Goal: Transaction & Acquisition: Purchase product/service

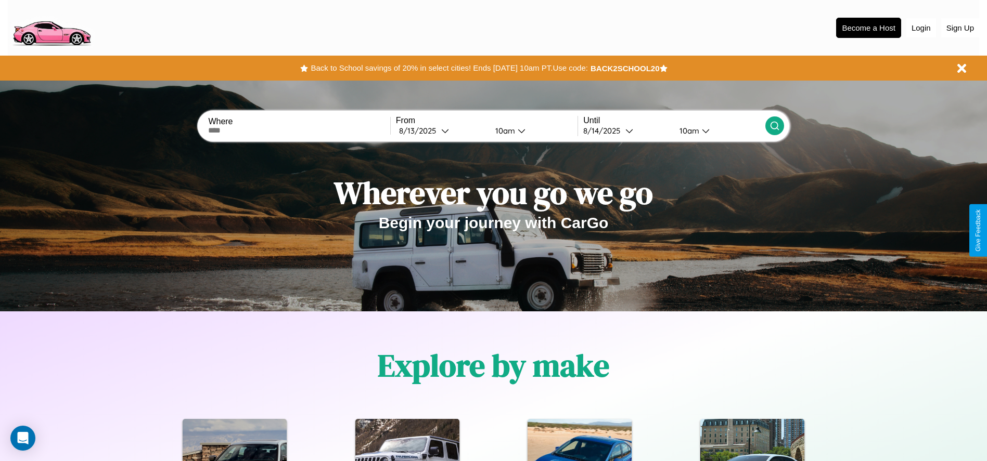
scroll to position [463, 0]
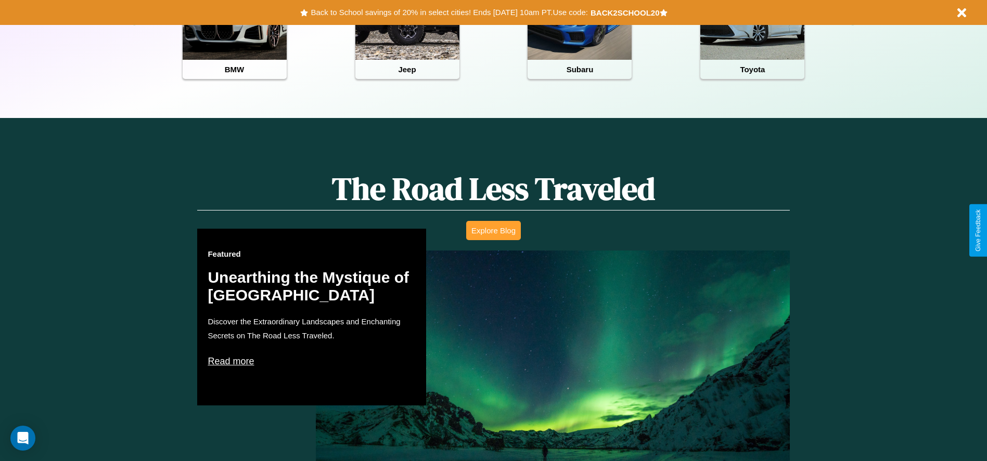
click at [493, 230] on button "Explore Blog" at bounding box center [493, 230] width 55 height 19
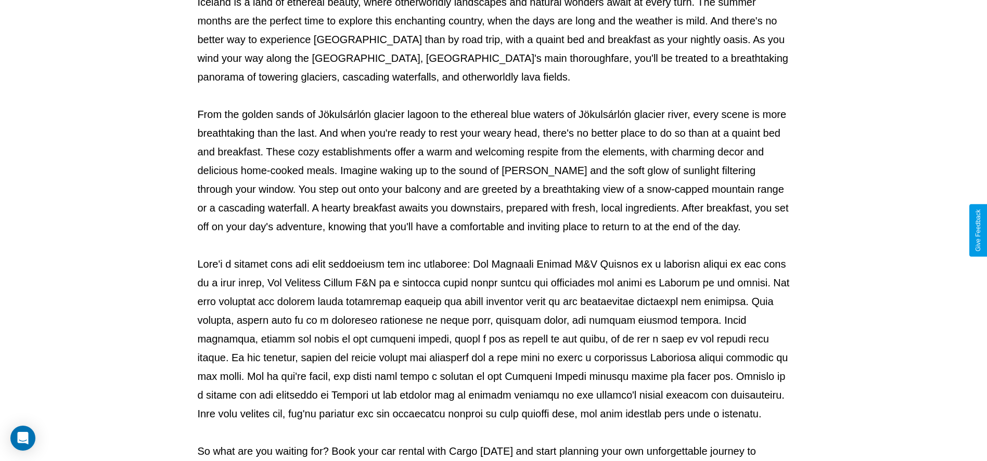
scroll to position [345, 0]
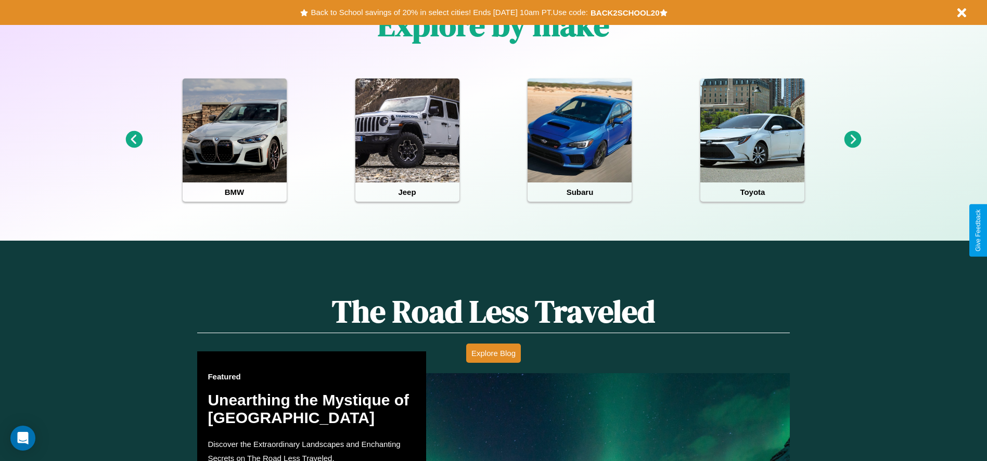
scroll to position [216, 0]
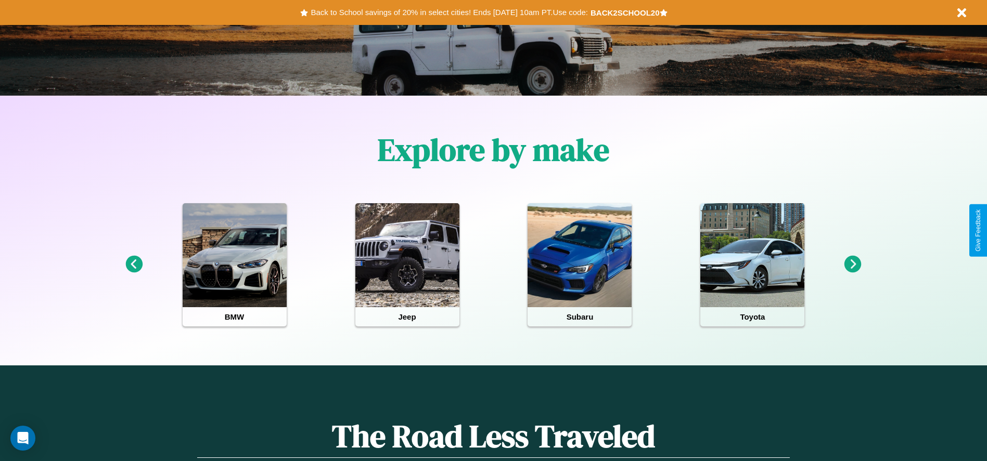
click at [134, 265] on icon at bounding box center [133, 264] width 17 height 17
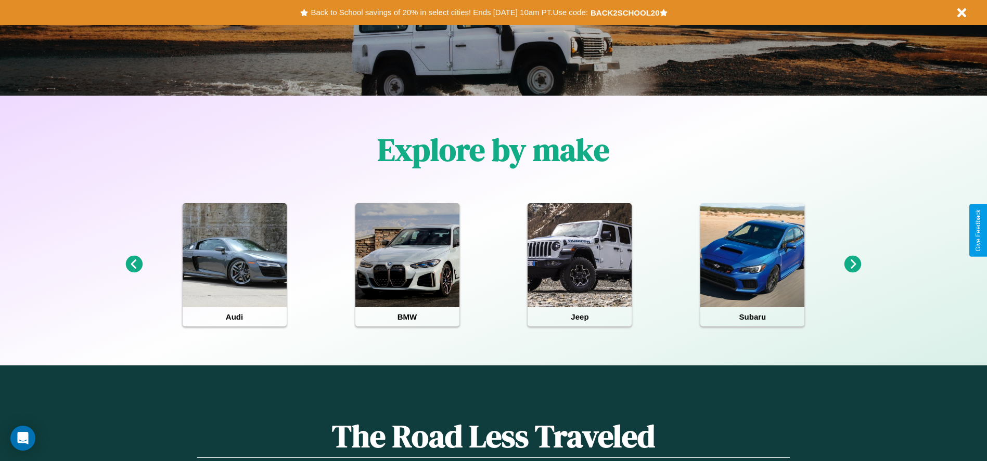
click at [852, 265] on icon at bounding box center [852, 264] width 17 height 17
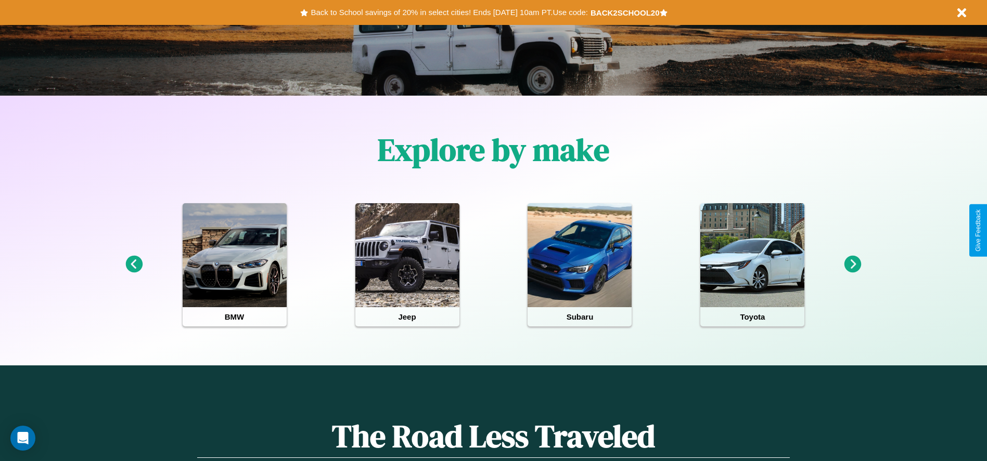
click at [852, 265] on icon at bounding box center [852, 264] width 17 height 17
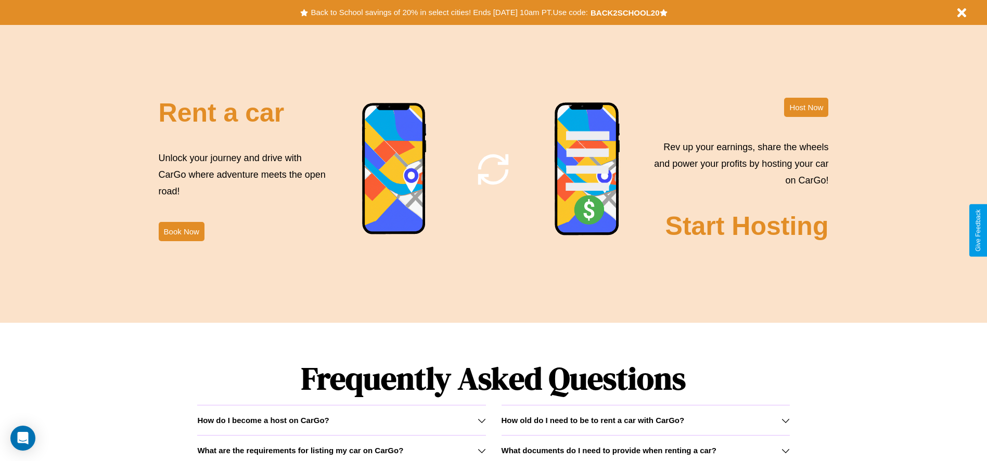
scroll to position [1258, 0]
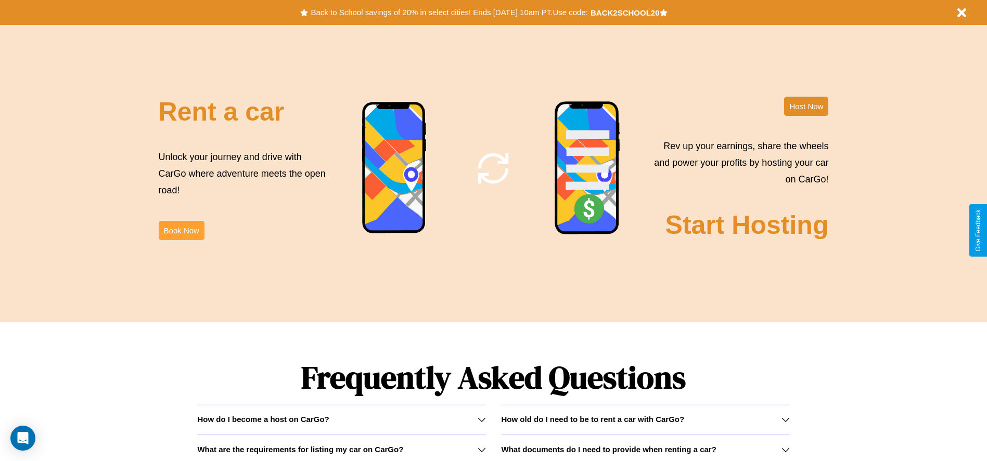
click at [181, 230] on button "Book Now" at bounding box center [182, 230] width 46 height 19
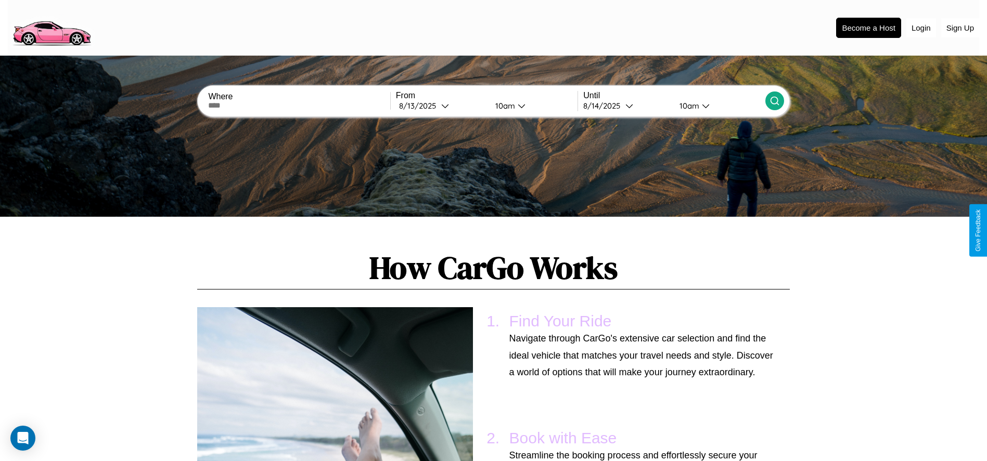
click at [299, 106] on input "text" at bounding box center [299, 105] width 182 height 8
type input "**********"
click at [441, 106] on icon at bounding box center [445, 106] width 8 height 8
select select "*"
select select "****"
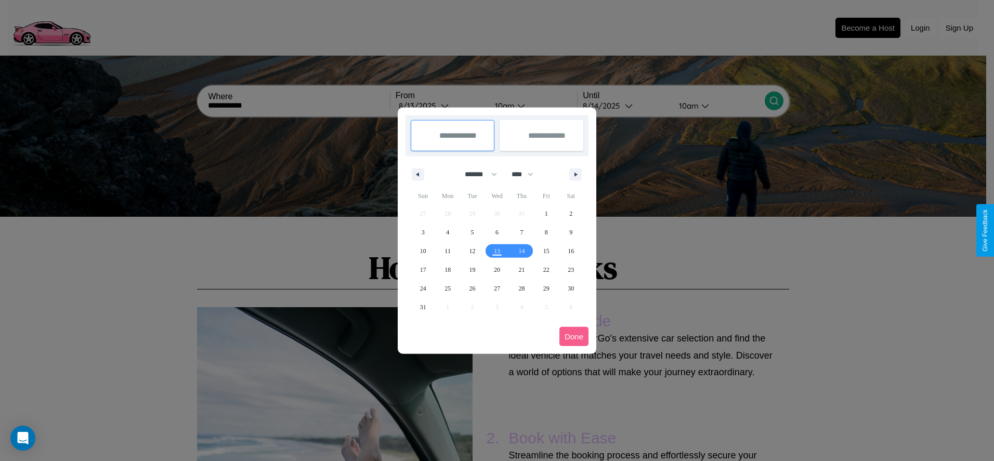
click at [476, 174] on select "******* ******** ***** ***** *** **** **** ****** ********* ******* ******** **…" at bounding box center [479, 174] width 44 height 17
select select "**"
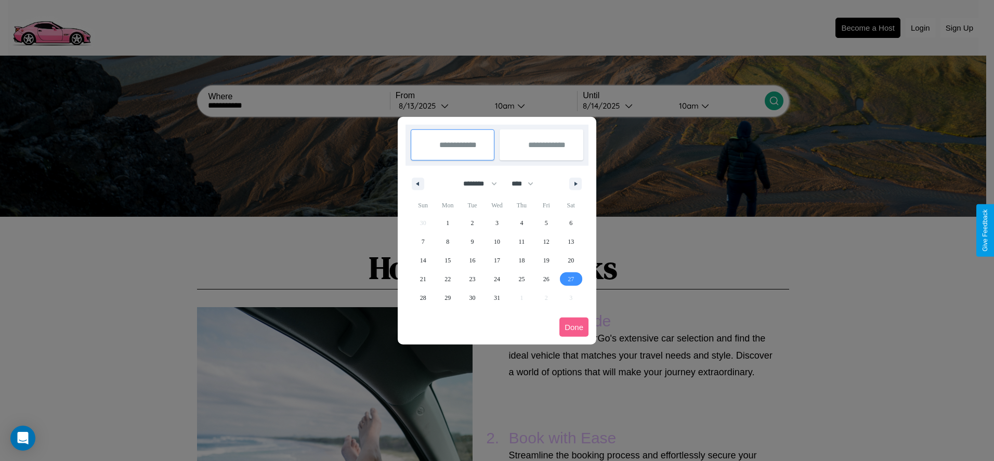
click at [571, 279] on span "27" at bounding box center [571, 279] width 6 height 19
type input "**********"
click at [497, 297] on span "31" at bounding box center [497, 298] width 6 height 19
type input "**********"
click at [574, 327] on button "Done" at bounding box center [574, 327] width 29 height 19
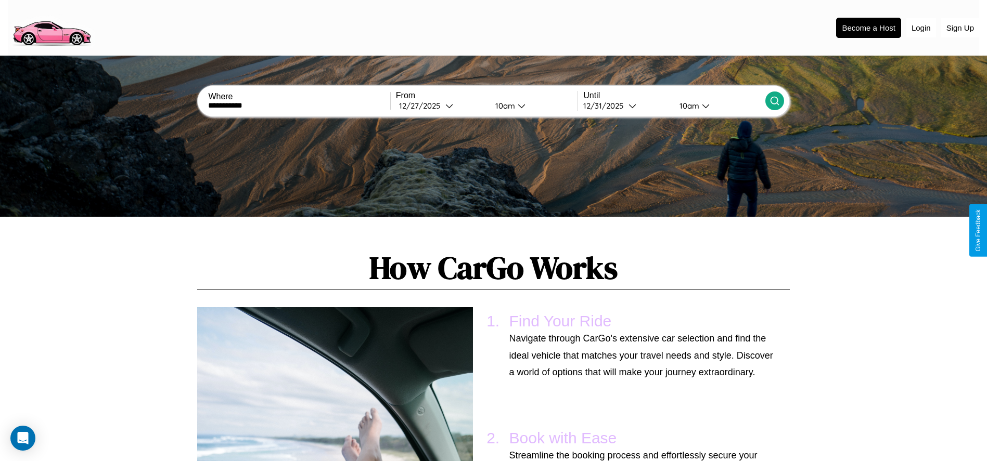
click at [503, 106] on div "10am" at bounding box center [504, 106] width 28 height 10
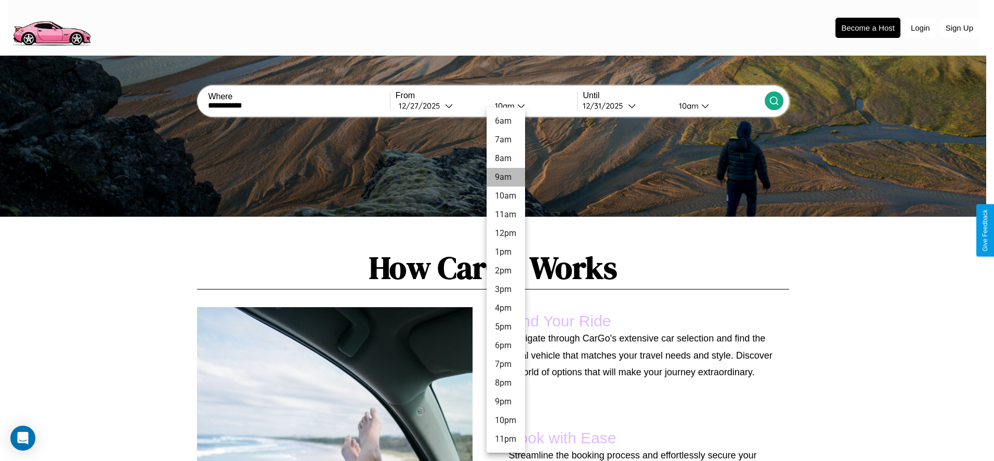
click at [506, 177] on li "9am" at bounding box center [506, 177] width 38 height 19
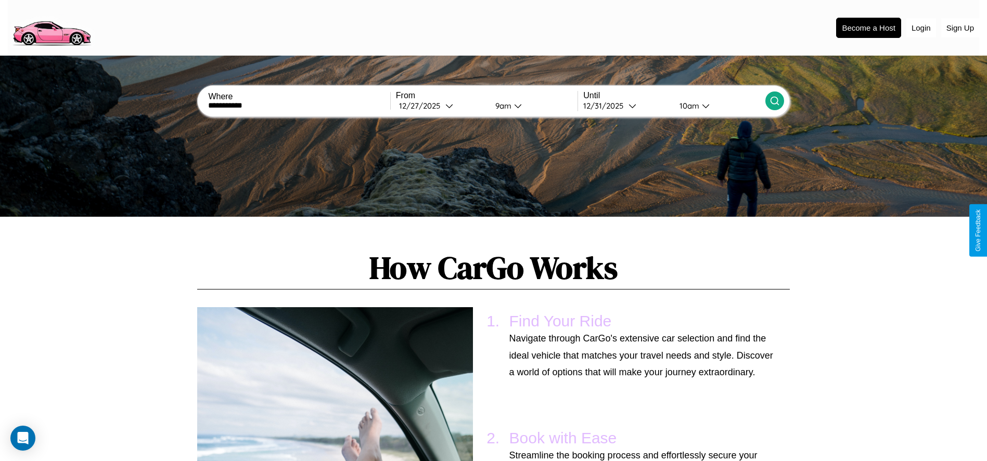
click at [688, 106] on div "10am" at bounding box center [688, 106] width 28 height 10
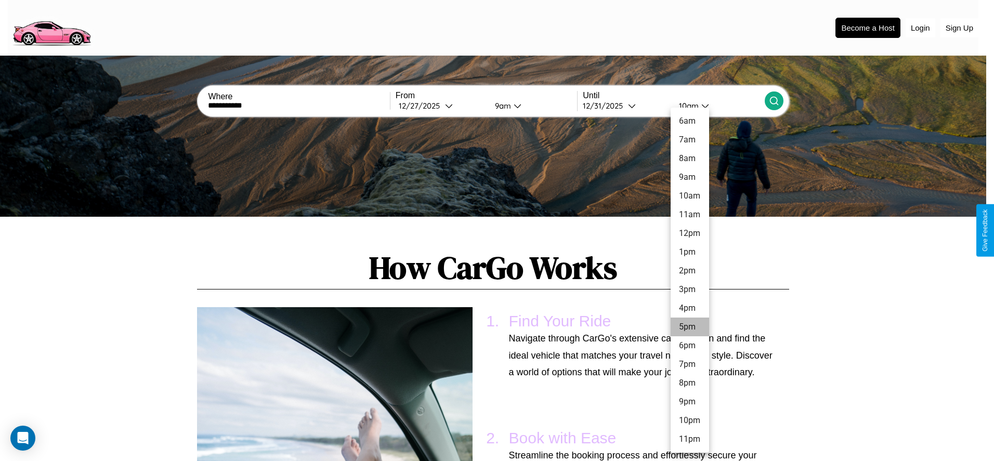
click at [690, 327] on li "5pm" at bounding box center [690, 327] width 38 height 19
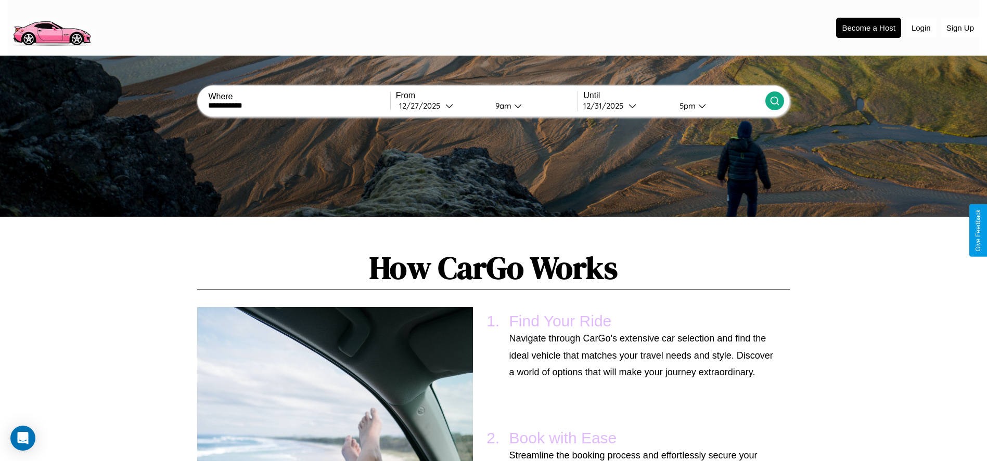
click at [774, 101] on icon at bounding box center [774, 101] width 10 height 10
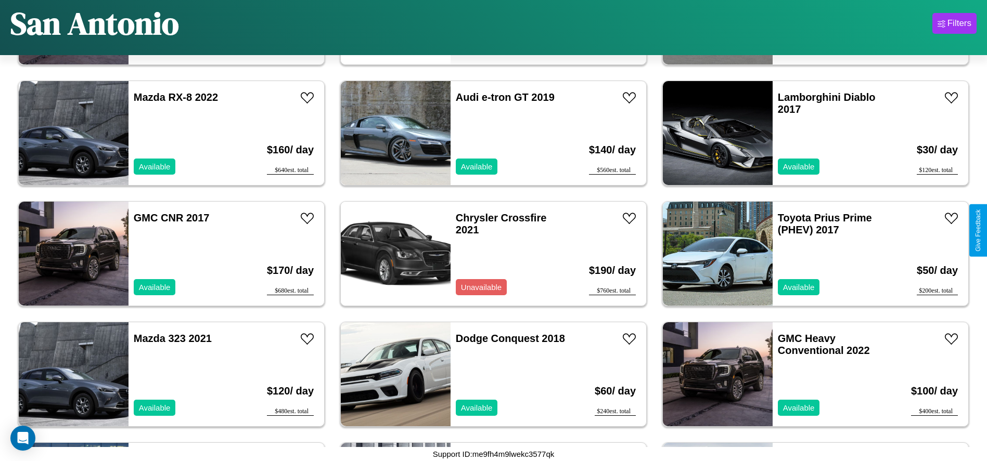
scroll to position [2288, 0]
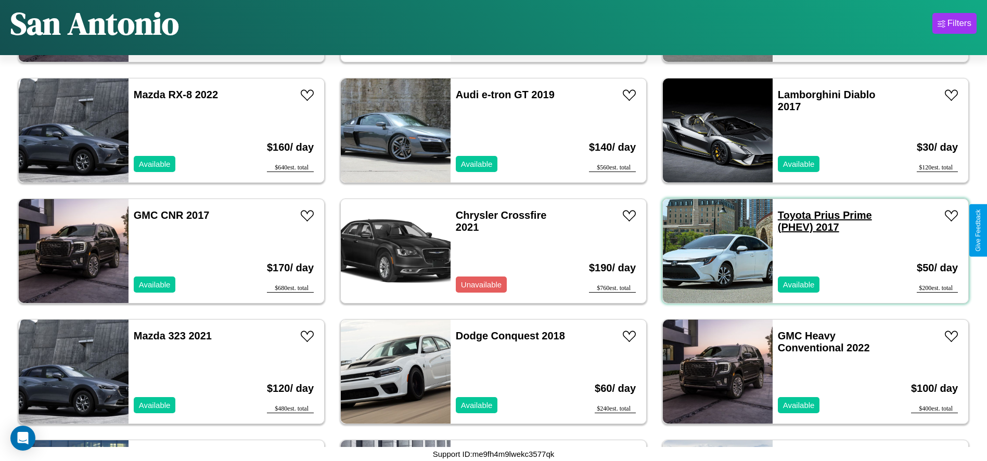
click at [787, 215] on link "Toyota Prius Prime (PHEV) 2017" at bounding box center [825, 221] width 94 height 23
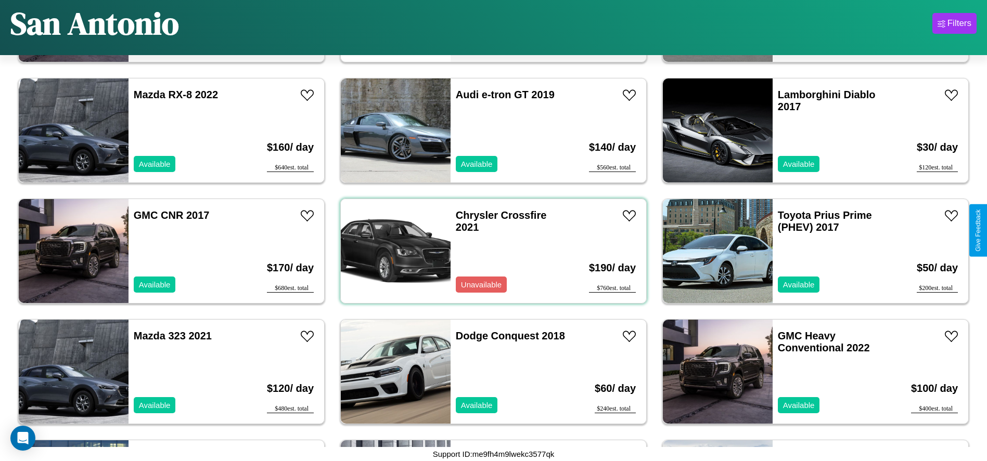
scroll to position [2167, 0]
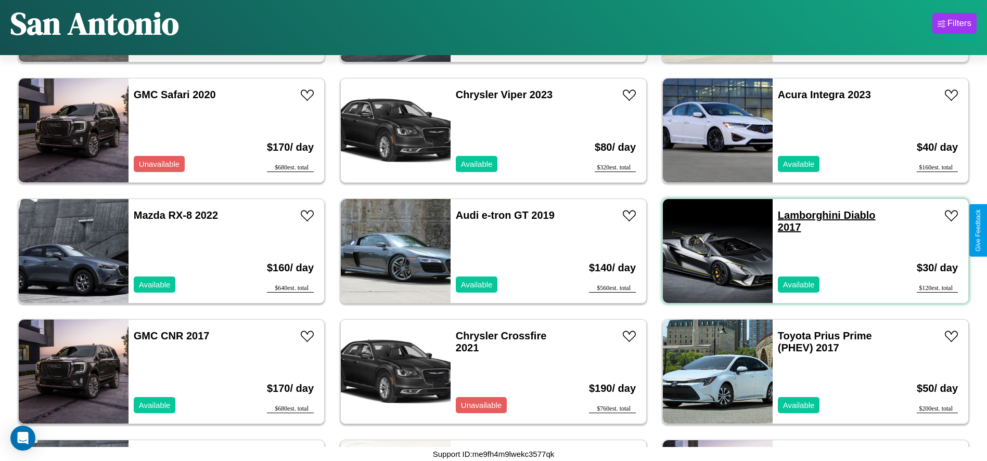
click at [802, 215] on link "Lamborghini Diablo 2017" at bounding box center [827, 221] width 98 height 23
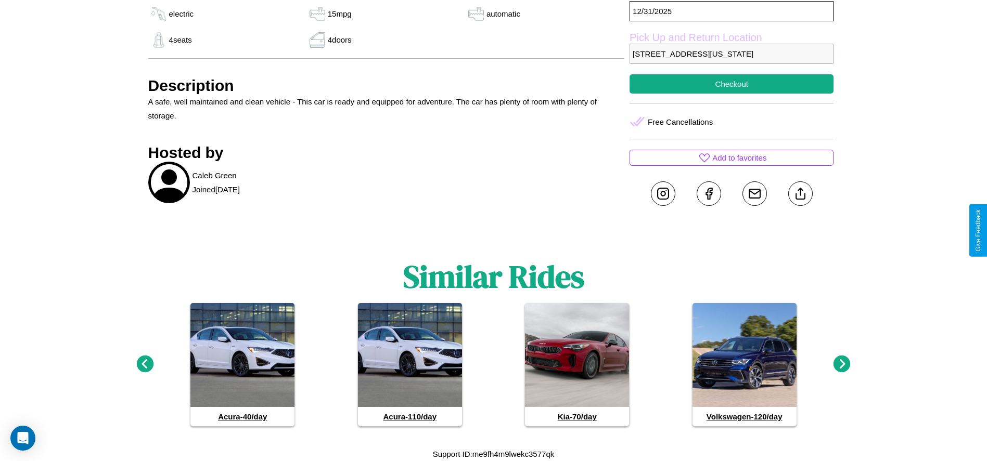
scroll to position [461, 0]
click at [842, 365] on icon at bounding box center [841, 364] width 17 height 17
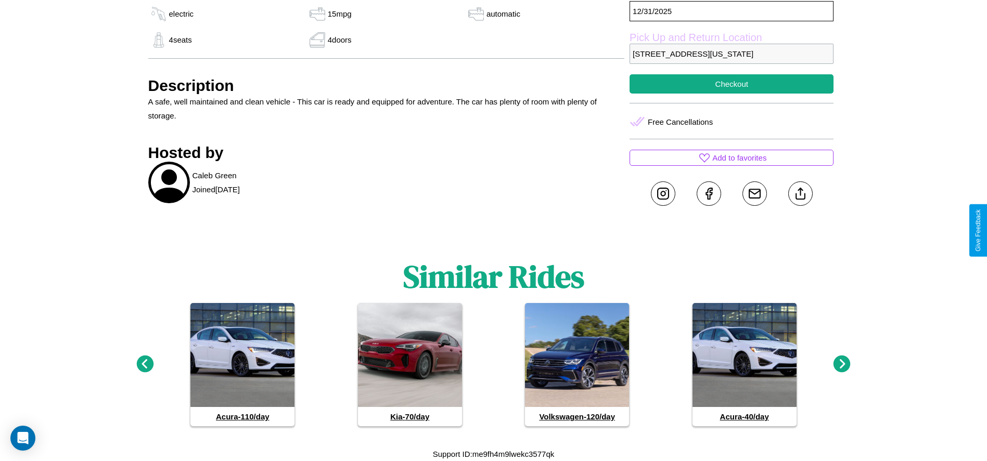
click at [842, 365] on icon at bounding box center [841, 364] width 17 height 17
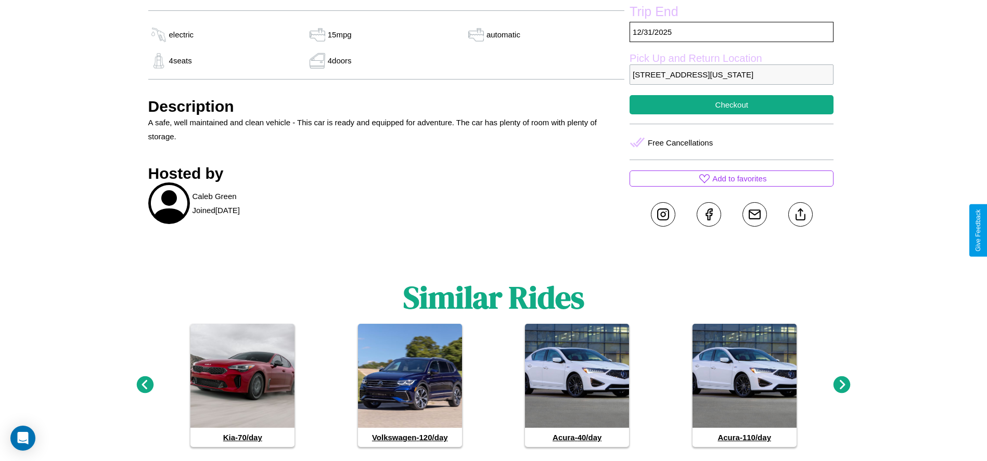
scroll to position [424, 0]
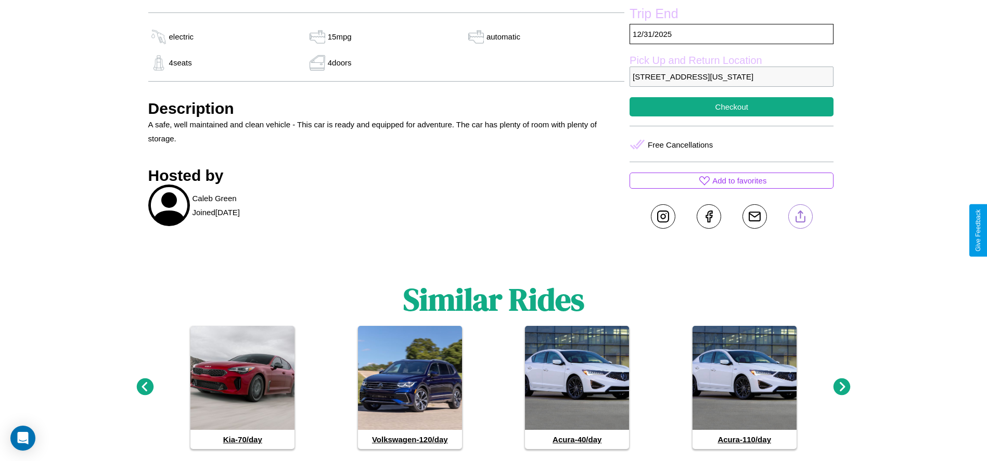
click at [800, 218] on line at bounding box center [800, 214] width 0 height 7
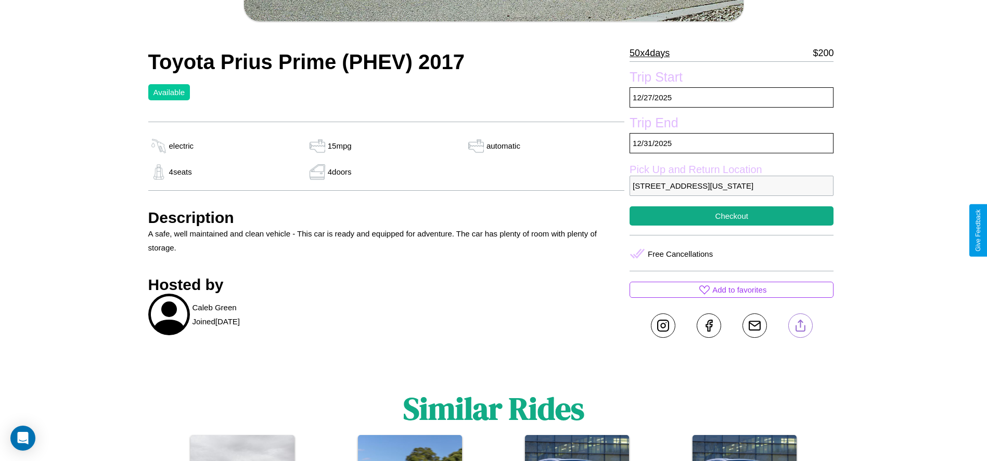
scroll to position [315, 0]
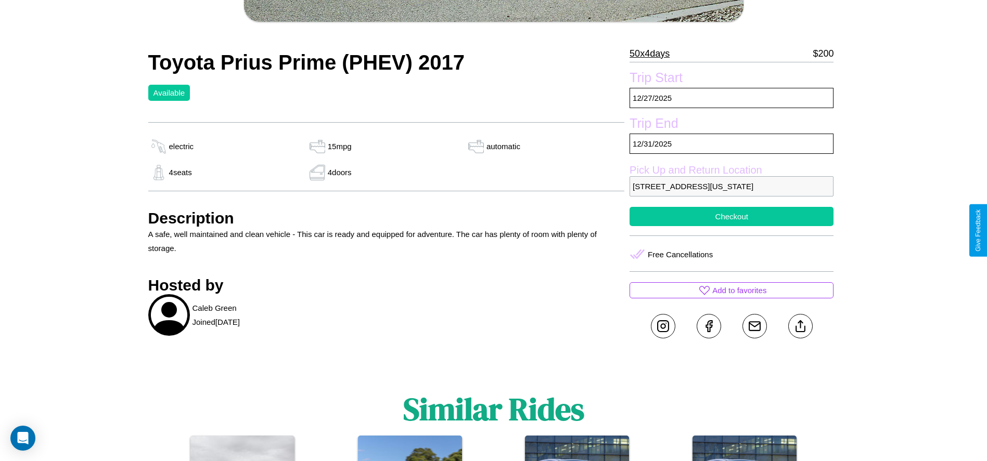
click at [731, 226] on button "Checkout" at bounding box center [731, 216] width 204 height 19
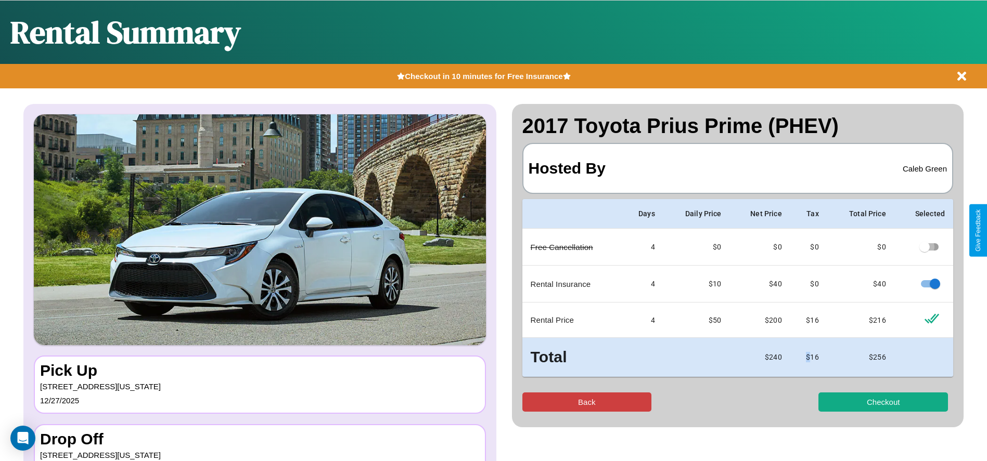
click at [586, 402] on button "Back" at bounding box center [587, 402] width 130 height 19
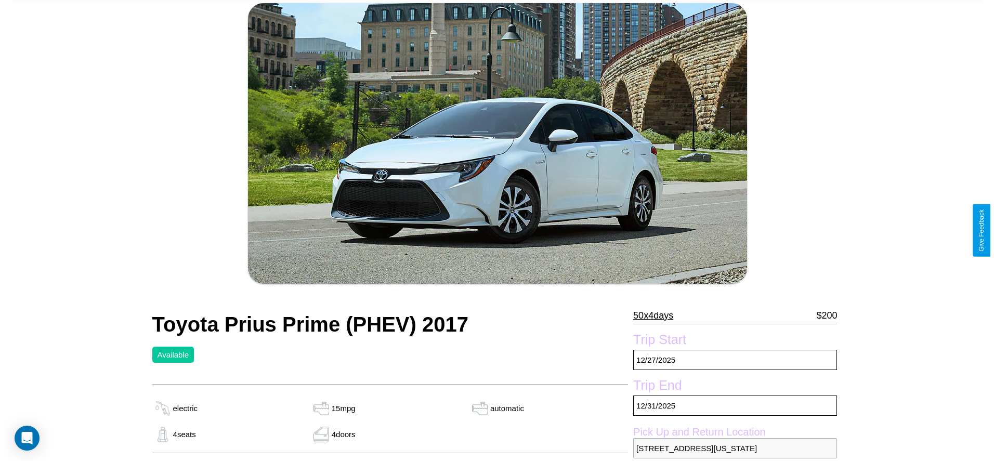
scroll to position [389, 0]
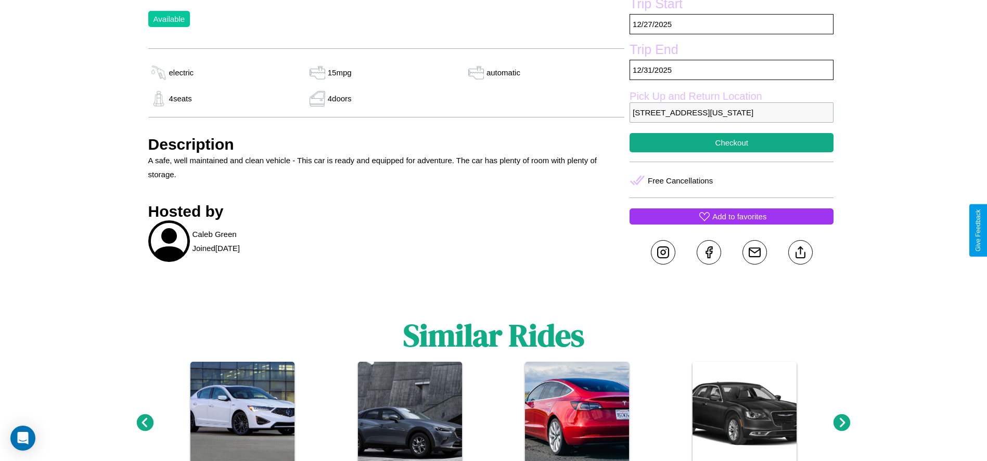
click at [731, 224] on p "Add to favorites" at bounding box center [739, 217] width 54 height 14
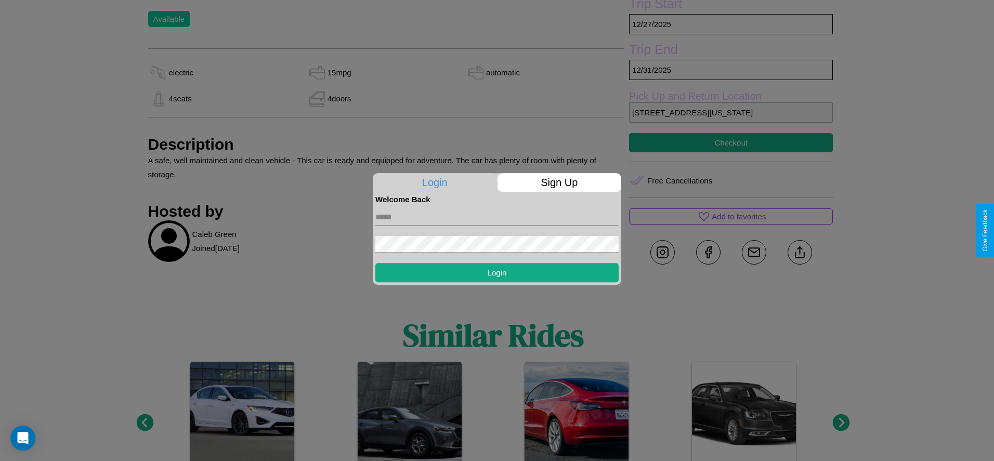
click at [497, 217] on input "text" at bounding box center [497, 217] width 243 height 17
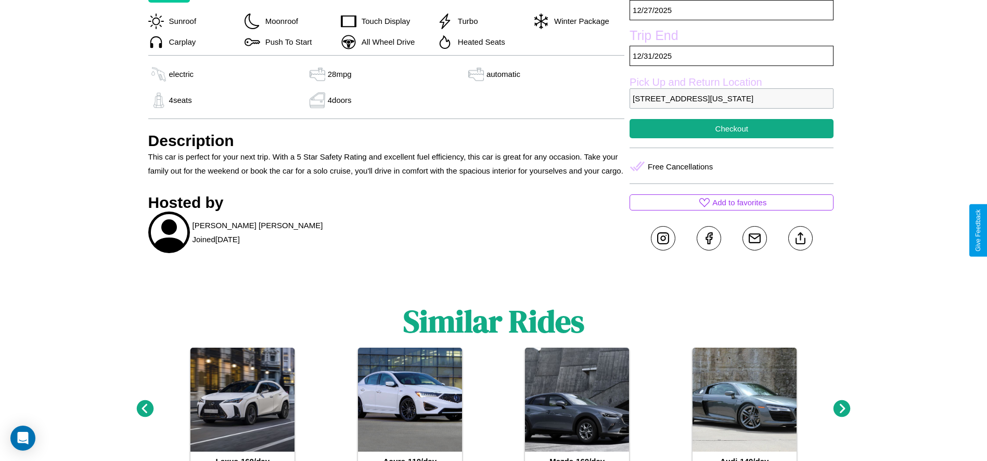
scroll to position [329, 0]
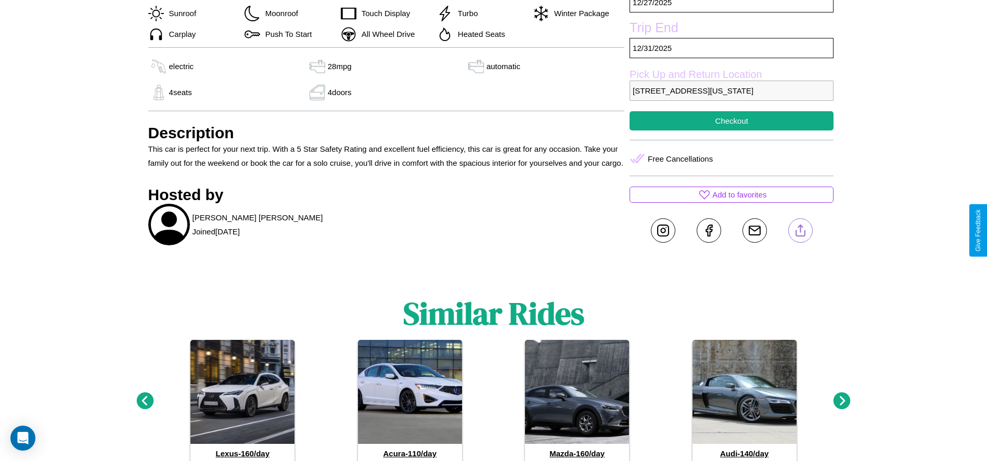
click at [800, 230] on line at bounding box center [800, 228] width 0 height 7
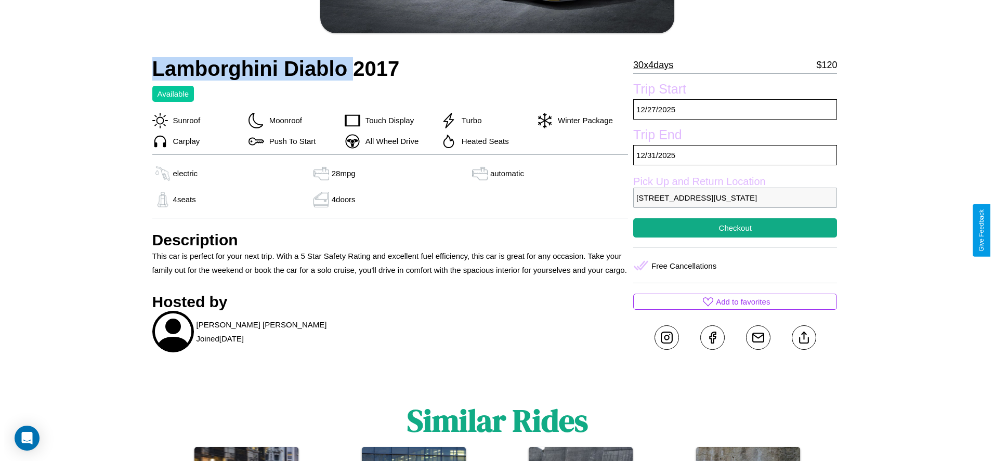
scroll to position [219, 0]
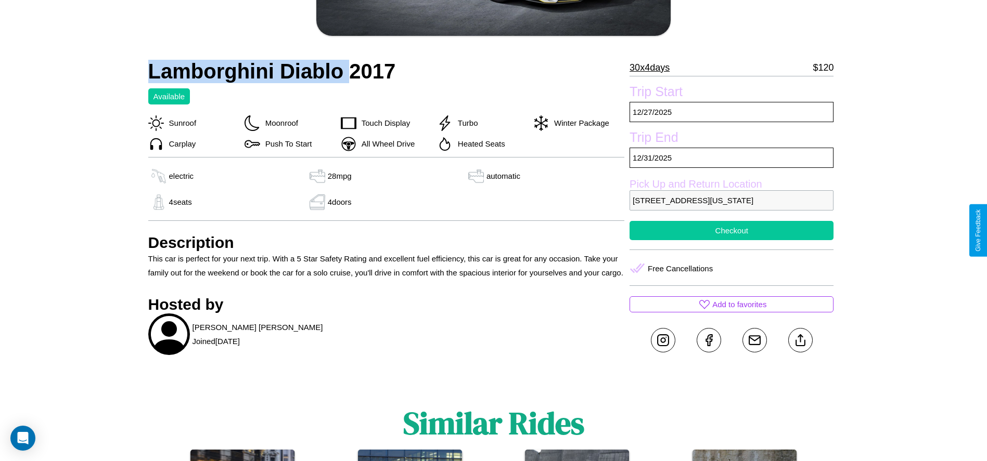
click at [731, 230] on button "Checkout" at bounding box center [731, 230] width 204 height 19
